Goal: Task Accomplishment & Management: Use online tool/utility

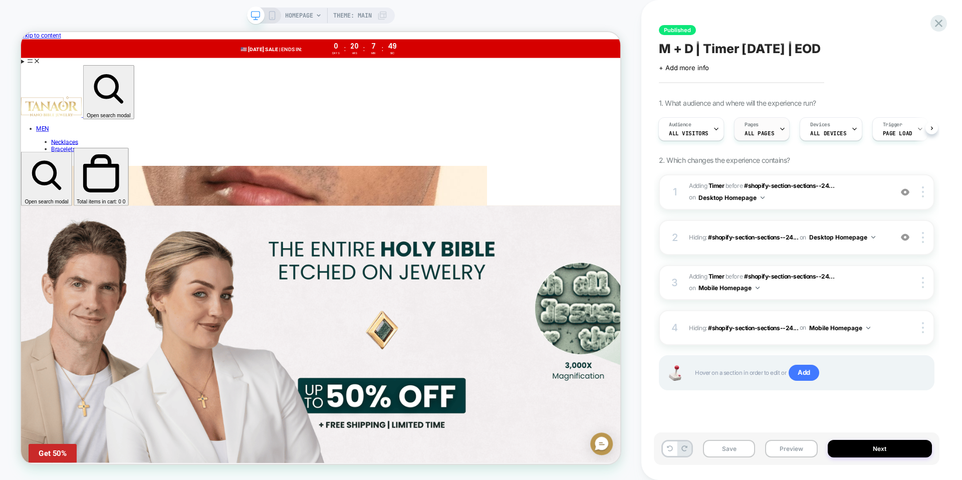
click at [759, 132] on span "ALL PAGES" at bounding box center [759, 133] width 30 height 7
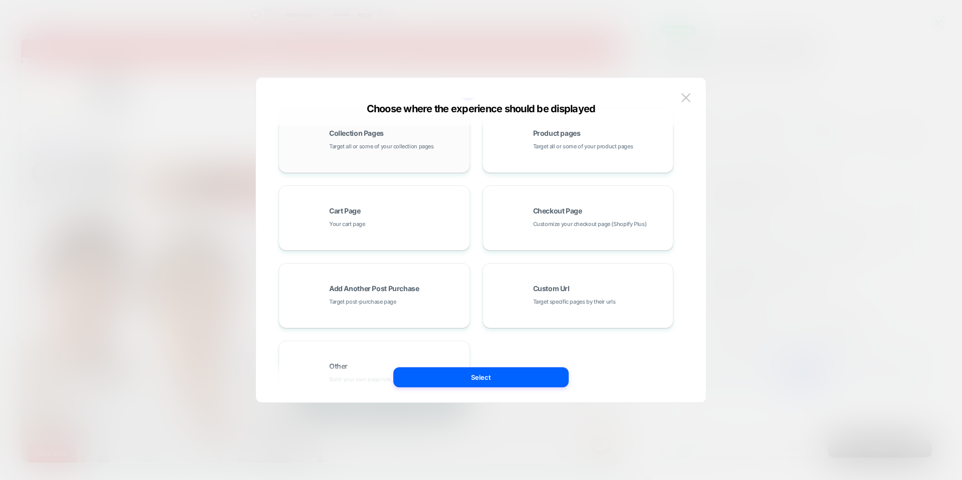
scroll to position [151, 0]
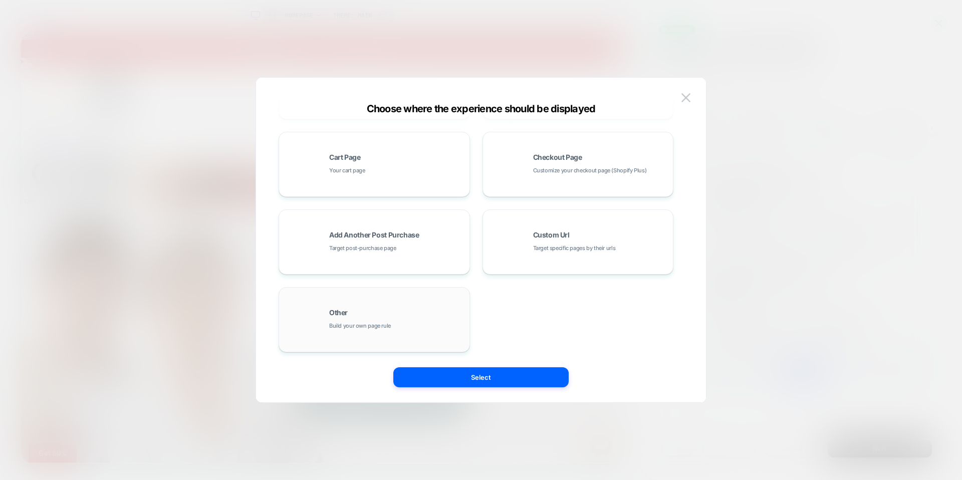
click at [413, 146] on div "Other Build your own page rule" at bounding box center [399, 135] width 799 height 22
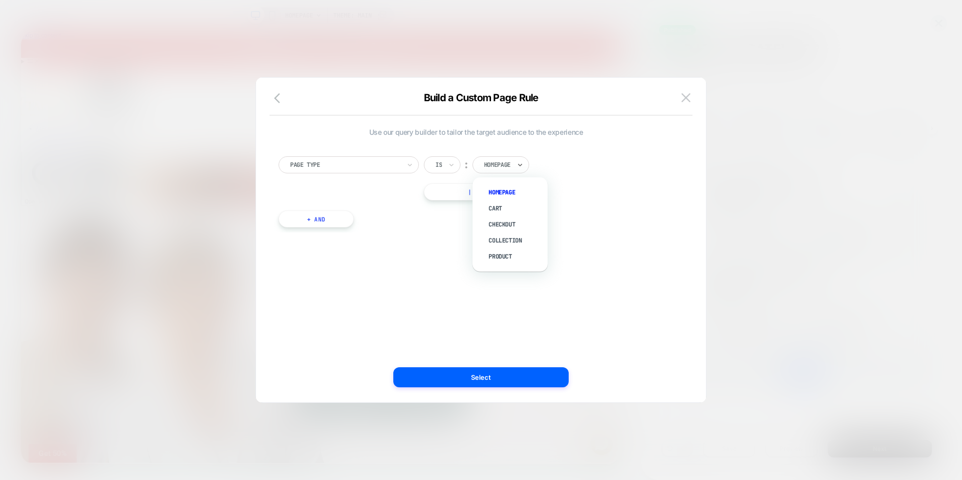
click at [488, 166] on input "text" at bounding box center [486, 164] width 4 height 9
click at [437, 166] on input "text" at bounding box center [437, 164] width 4 height 9
click at [0, 0] on div "Is not" at bounding box center [0, 0] width 0 height 0
click at [37, 134] on div "Page Type Is not ︰ option Homepage focused, 1 of 5. 5 results available. Use Up…" at bounding box center [28, 129] width 17 height 10
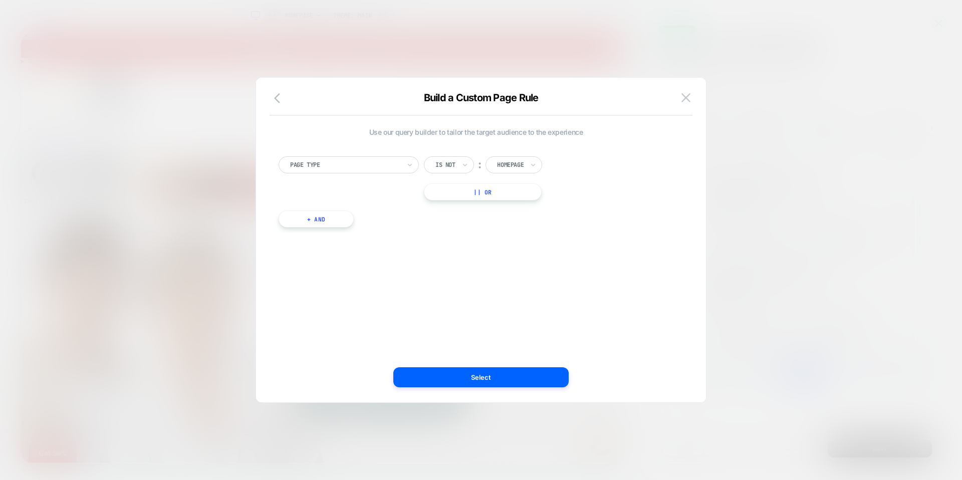
click at [694, 97] on div "Build a Custom Page Rule" at bounding box center [481, 104] width 450 height 24
click at [691, 102] on button at bounding box center [409, 107] width 779 height 10
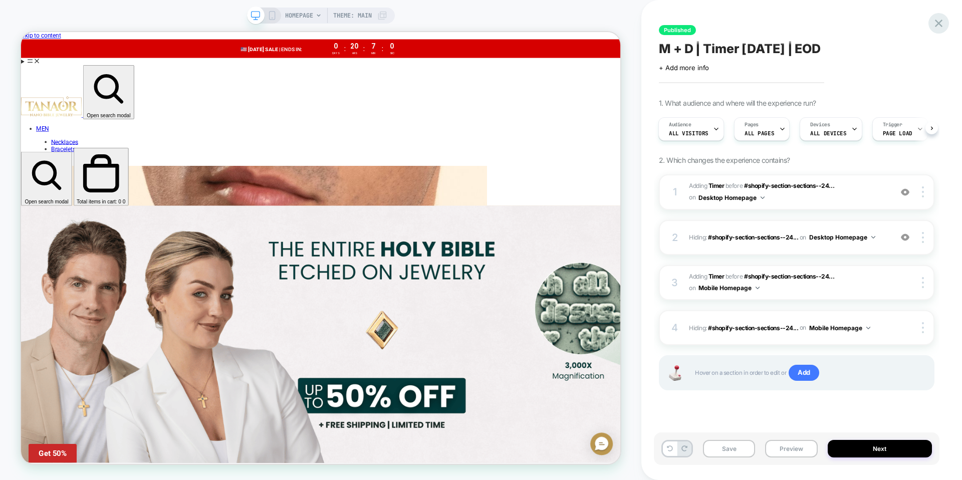
click at [942, 22] on icon at bounding box center [939, 24] width 14 height 14
